Goal: Find specific page/section

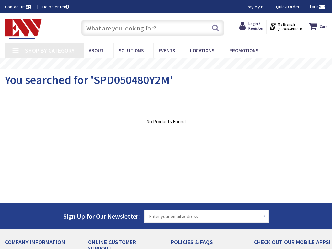
type input "Tin Pot Run Ln, [GEOGRAPHIC_DATA], VA 22734, [GEOGRAPHIC_DATA]"
